Goal: Information Seeking & Learning: Learn about a topic

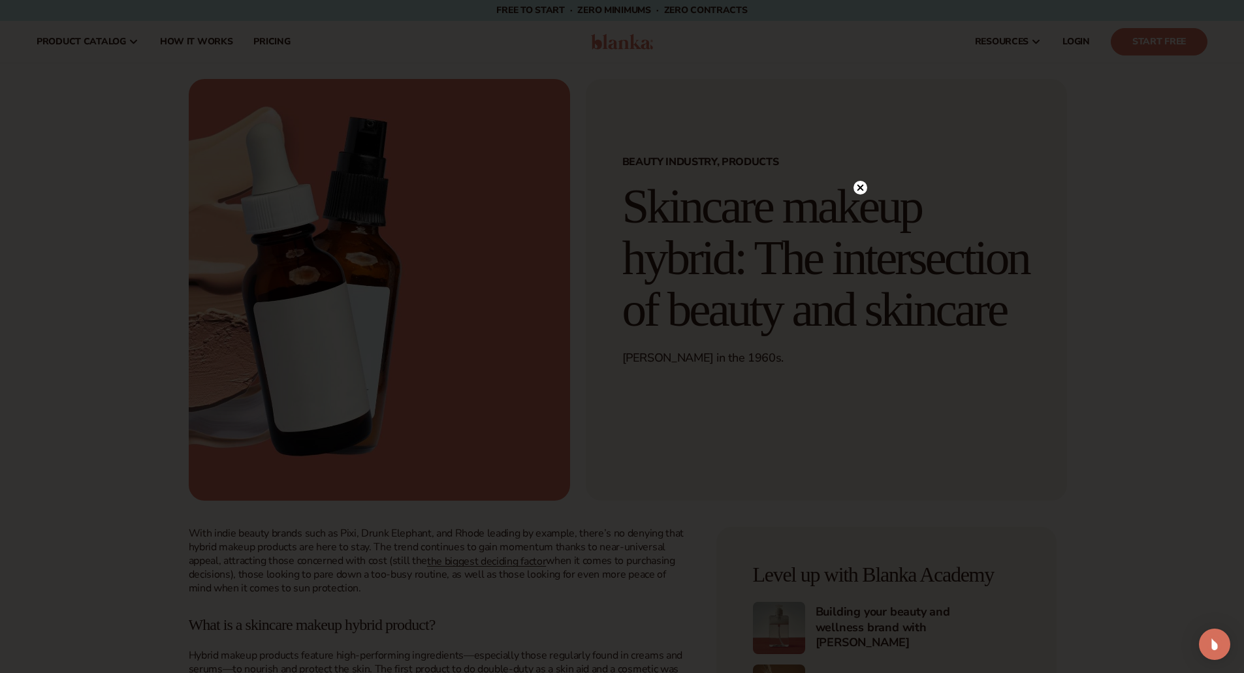
click at [864, 187] on circle at bounding box center [860, 188] width 14 height 14
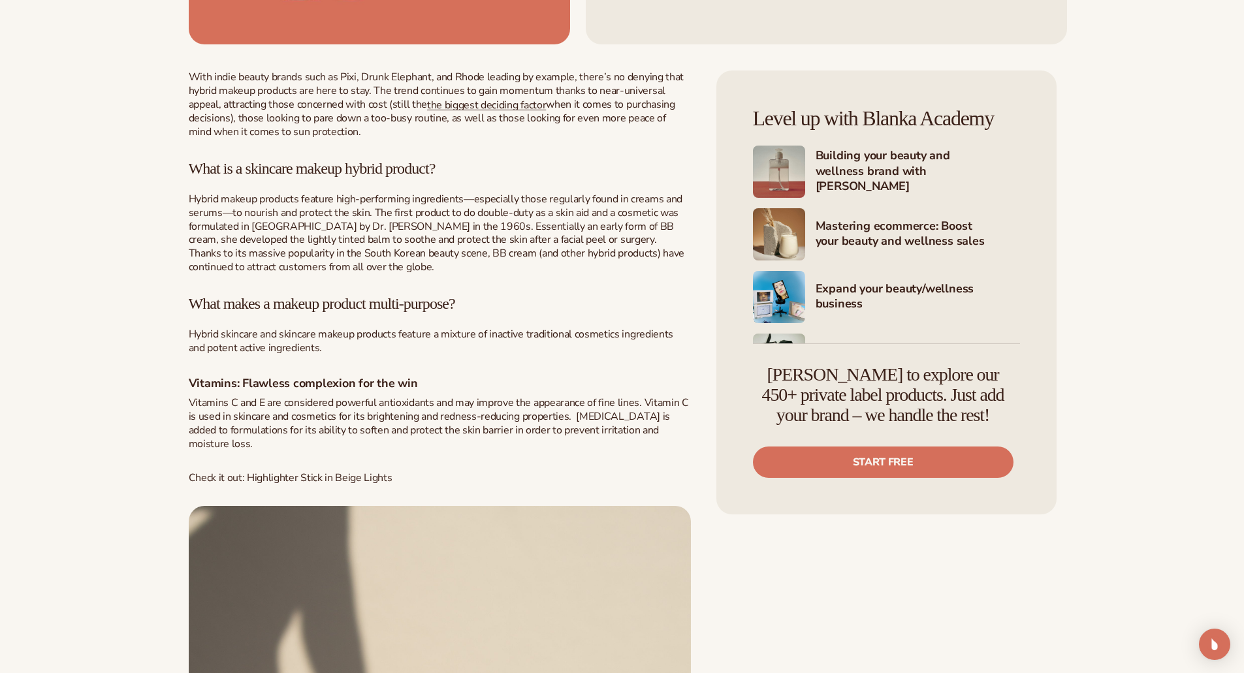
scroll to position [493, 0]
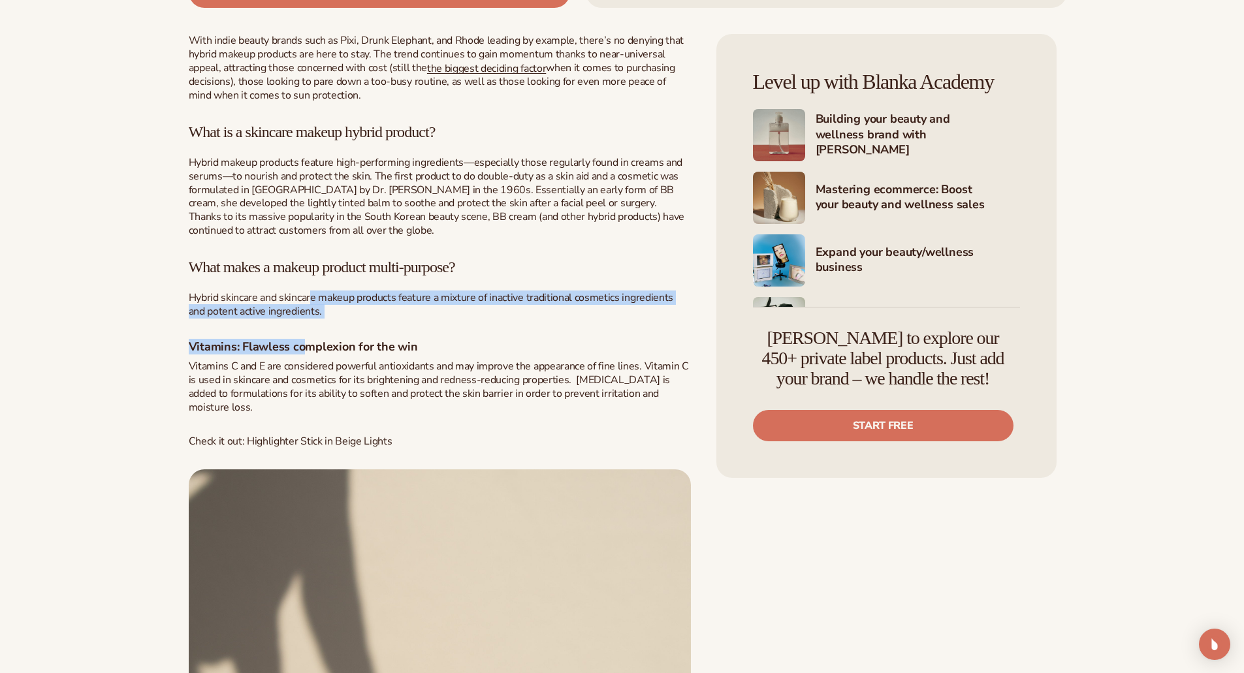
drag, startPoint x: 307, startPoint y: 319, endPoint x: 311, endPoint y: 302, distance: 17.4
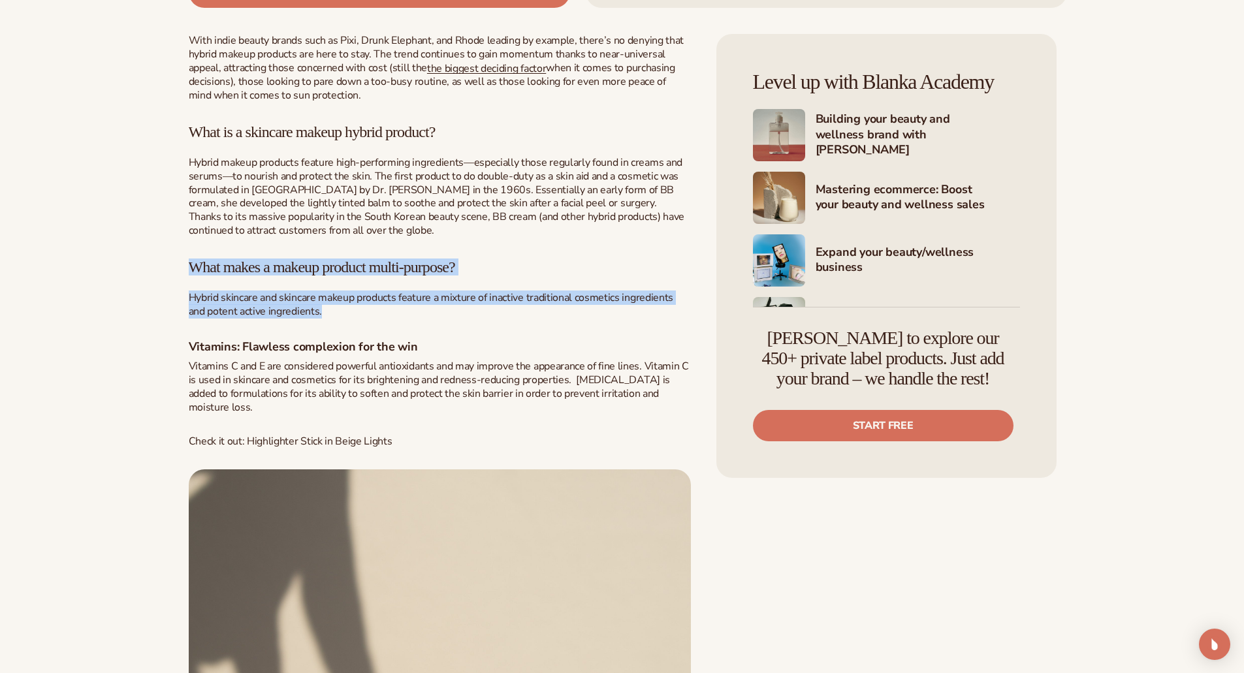
drag, startPoint x: 305, startPoint y: 313, endPoint x: 188, endPoint y: 268, distance: 125.5
